Goal: Transaction & Acquisition: Purchase product/service

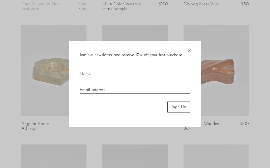
scroll to position [258, 0]
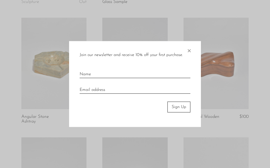
click at [191, 58] on span "×" at bounding box center [189, 49] width 5 height 17
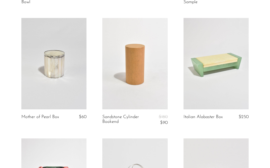
scroll to position [617, 0]
click at [232, 82] on link at bounding box center [216, 63] width 65 height 91
click at [40, 66] on link at bounding box center [53, 63] width 65 height 91
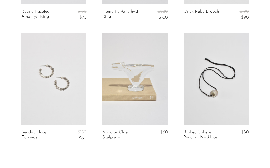
scroll to position [1339, 0]
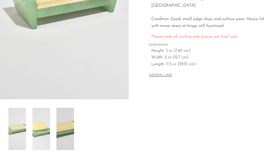
scroll to position [137, 0]
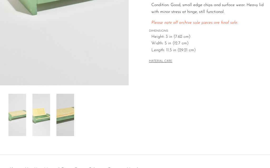
click at [42, 118] on img at bounding box center [41, 115] width 18 height 42
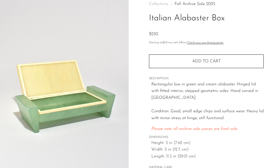
scroll to position [30, 0]
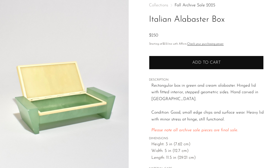
click at [219, 62] on span "Add to cart" at bounding box center [206, 62] width 28 height 4
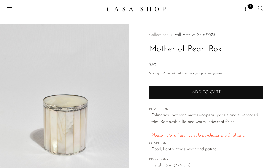
click at [230, 88] on button "Add to cart" at bounding box center [206, 92] width 115 height 14
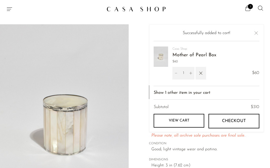
click at [247, 157] on span "DIMENSIONS" at bounding box center [206, 159] width 115 height 5
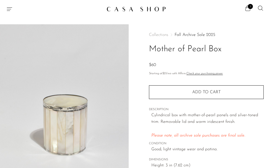
scroll to position [8, 0]
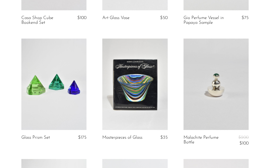
scroll to position [624, 0]
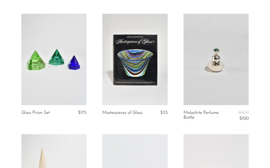
click at [222, 68] on link at bounding box center [216, 59] width 65 height 91
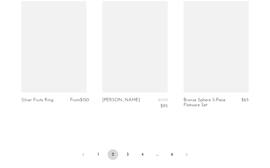
scroll to position [1406, 0]
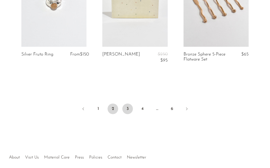
click at [129, 106] on link "3" at bounding box center [127, 108] width 11 height 11
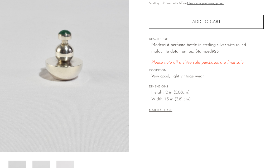
scroll to position [85, 0]
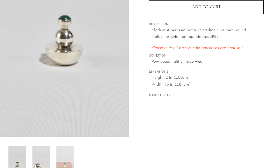
click at [66, 166] on img at bounding box center [65, 167] width 18 height 42
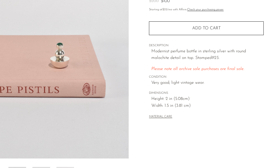
scroll to position [64, 0]
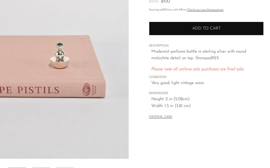
click at [211, 28] on span "Add to cart" at bounding box center [206, 28] width 28 height 4
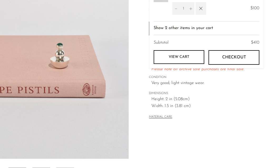
click at [254, 127] on div "Collections Fall Archive Sale 2025 Malachite Perfume Bottle $200 $100 Starting …" at bounding box center [205, 85] width 129 height 249
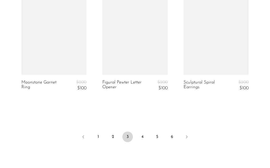
scroll to position [1403, 0]
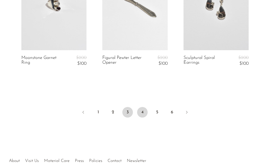
click at [143, 109] on link "4" at bounding box center [142, 112] width 11 height 11
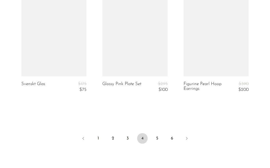
scroll to position [1405, 0]
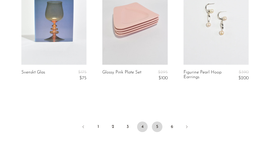
click at [159, 126] on link "5" at bounding box center [157, 126] width 11 height 11
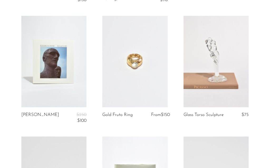
scroll to position [185, 0]
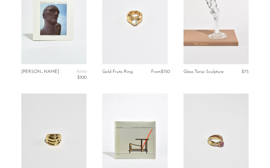
click at [145, 139] on link at bounding box center [134, 138] width 65 height 91
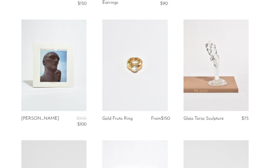
scroll to position [128, 0]
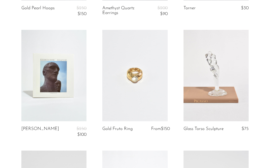
click at [60, 89] on link at bounding box center [53, 75] width 65 height 91
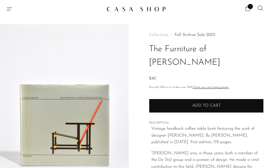
click at [230, 101] on button "Add to cart" at bounding box center [206, 106] width 115 height 14
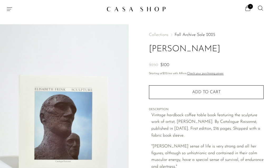
click at [221, 90] on span "Add to cart" at bounding box center [206, 92] width 28 height 4
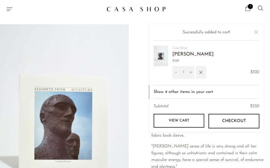
click at [251, 10] on icon at bounding box center [248, 8] width 6 height 6
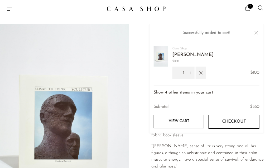
scroll to position [3, 0]
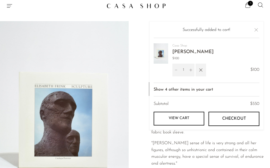
click at [250, 5] on span "5" at bounding box center [250, 3] width 5 height 5
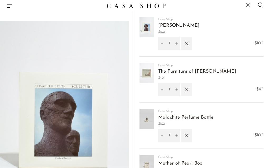
click at [188, 89] on icon "button" at bounding box center [187, 90] width 6 height 6
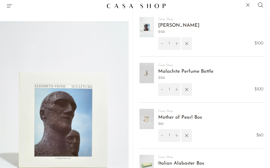
click at [188, 42] on icon "button" at bounding box center [187, 44] width 6 height 6
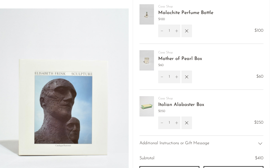
scroll to position [38, 0]
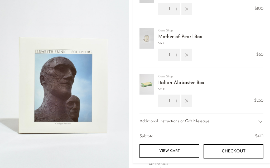
click at [221, 151] on button "Checkout" at bounding box center [234, 151] width 60 height 14
